Goal: Task Accomplishment & Management: Use online tool/utility

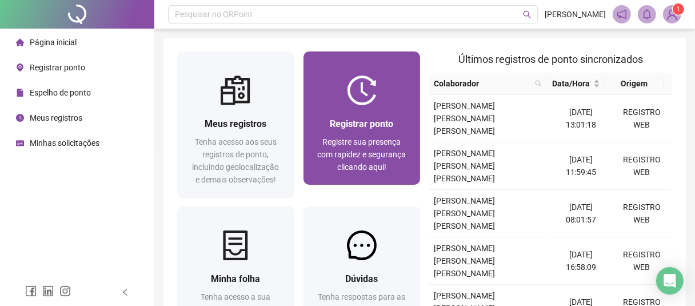
click at [379, 143] on span "Registre sua presença com rapidez e segurança clicando aqui!" at bounding box center [361, 154] width 89 height 34
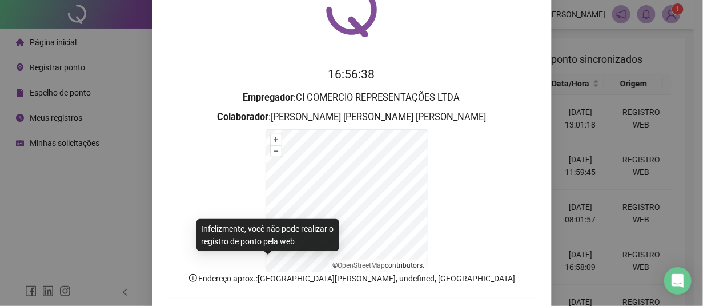
scroll to position [111, 0]
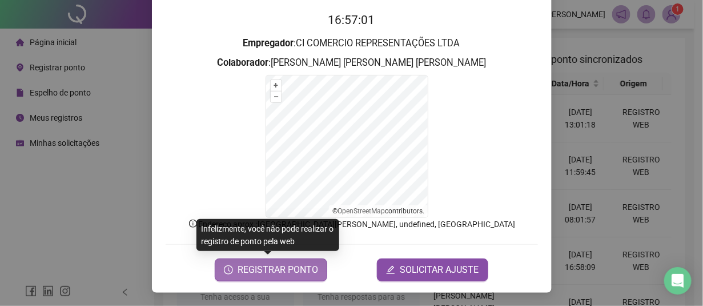
click at [267, 268] on span "REGISTRAR PONTO" at bounding box center [278, 270] width 81 height 14
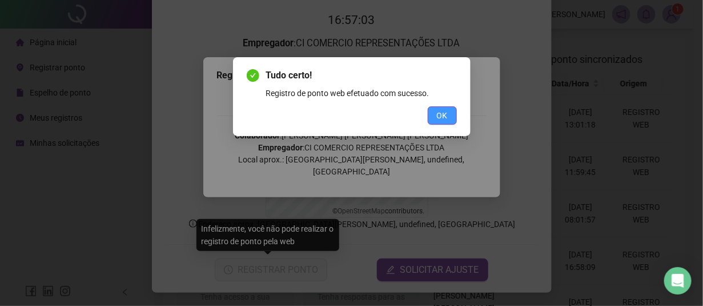
click at [456, 114] on button "OK" at bounding box center [442, 115] width 29 height 18
